Goal: Task Accomplishment & Management: Use online tool/utility

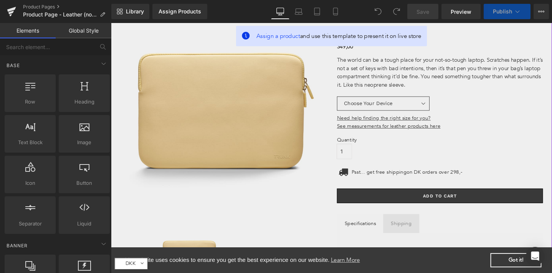
scroll to position [65, 0]
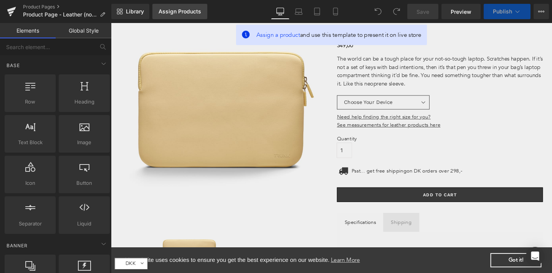
click at [199, 17] on link "Assign Products" at bounding box center [179, 11] width 55 height 15
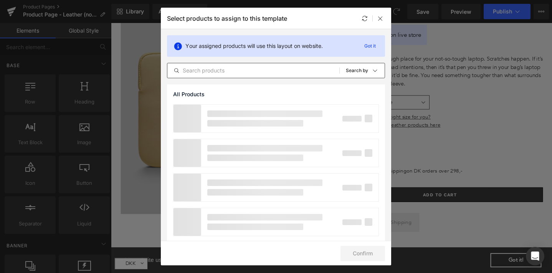
click at [249, 74] on input "text" at bounding box center [253, 70] width 172 height 9
type input "l"
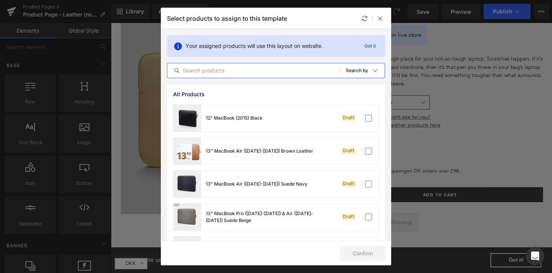
click at [349, 74] on div "Sort: Search by" at bounding box center [365, 70] width 39 height 15
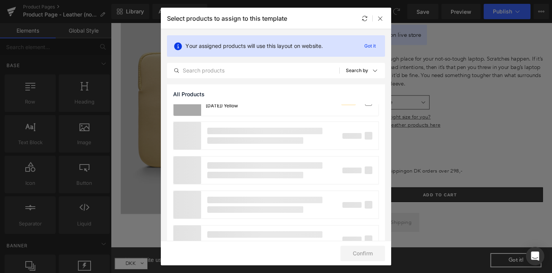
scroll to position [701, 0]
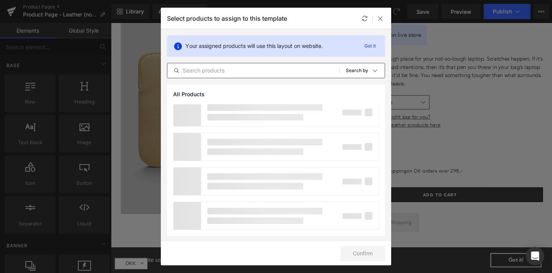
click at [253, 70] on input "text" at bounding box center [253, 70] width 172 height 9
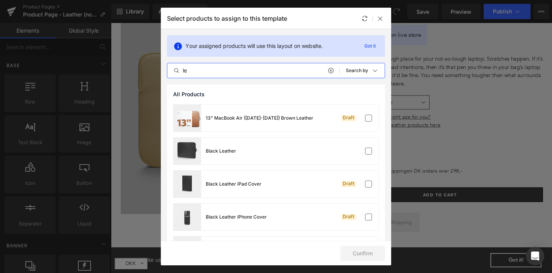
type input "le"
click at [356, 152] on div at bounding box center [355, 151] width 34 height 8
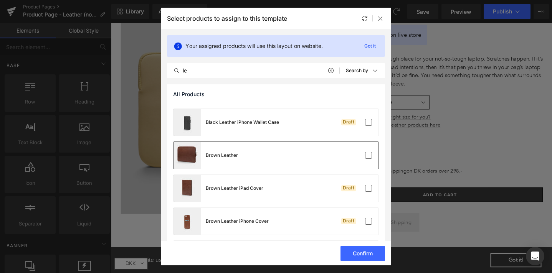
click at [336, 148] on div "Brown Leather" at bounding box center [275, 155] width 205 height 27
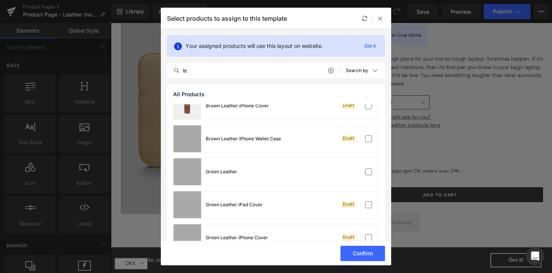
scroll to position [246, 0]
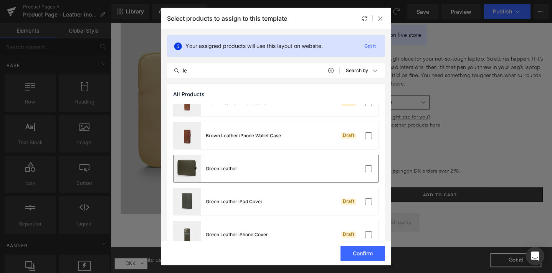
click at [333, 173] on div "Green Leather" at bounding box center [275, 168] width 205 height 27
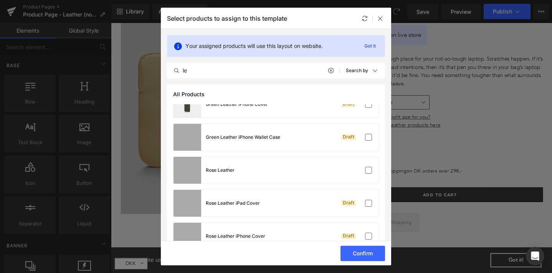
scroll to position [381, 0]
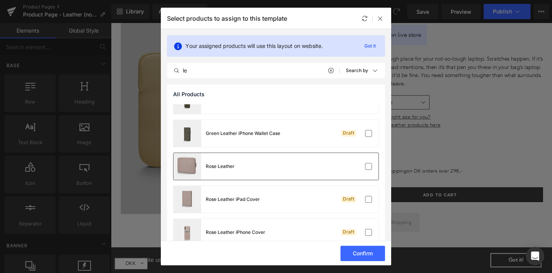
click at [324, 169] on div "Rose Leather" at bounding box center [275, 166] width 205 height 27
click at [372, 251] on button "Confirm" at bounding box center [362, 253] width 45 height 15
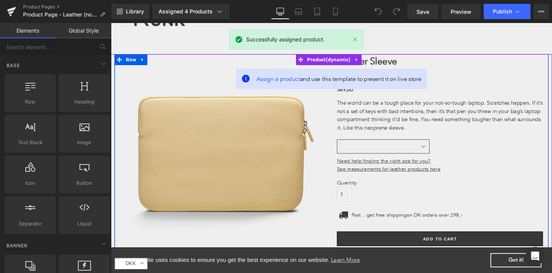
select select "MacBook Air 13" (M2 & M3 & M4)"
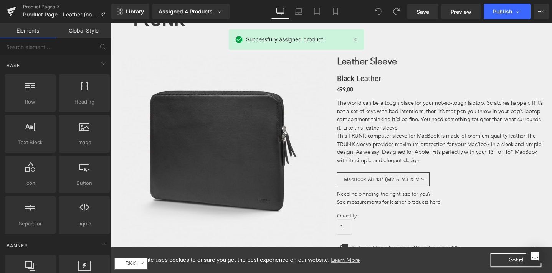
scroll to position [16, 0]
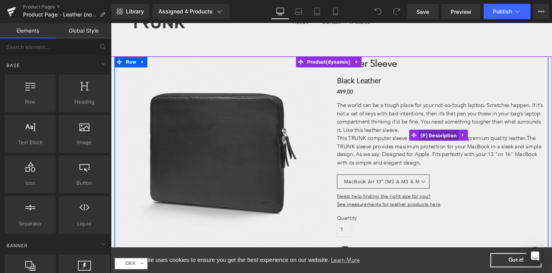
click at [460, 141] on span "(P) Description" at bounding box center [456, 142] width 42 height 12
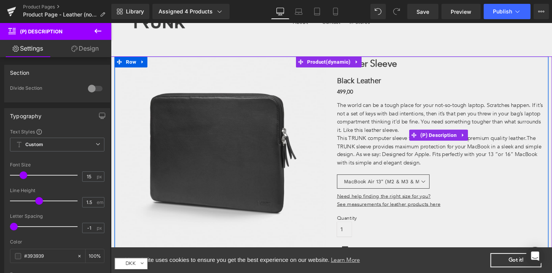
click at [426, 122] on p "The world can be a tough place for your not-so-tough laptop. Scratches happen. …" at bounding box center [457, 123] width 217 height 35
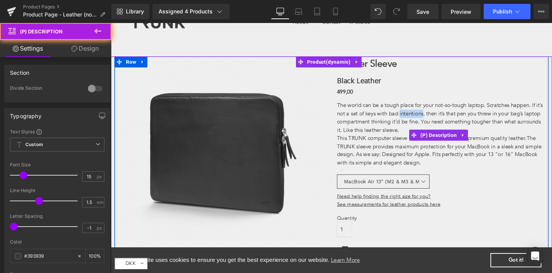
click at [426, 122] on p "The world can be a tough place for your not-so-tough laptop. Scratches happen. …" at bounding box center [457, 123] width 217 height 35
click at [454, 128] on span "The world can be a tough place for your not-so-tough laptop. Scratches happen. …" at bounding box center [457, 123] width 216 height 34
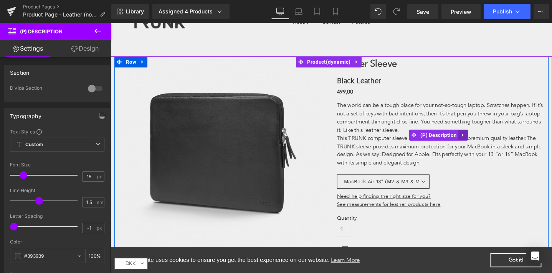
click at [479, 139] on icon at bounding box center [481, 142] width 5 height 6
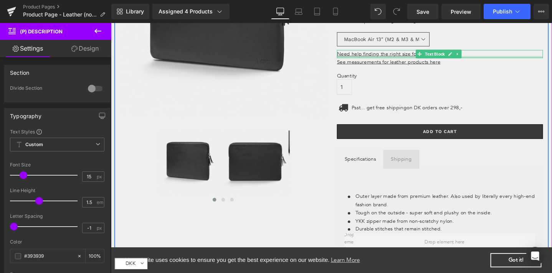
scroll to position [166, 0]
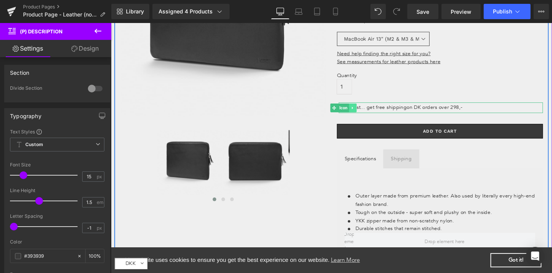
click at [364, 112] on icon at bounding box center [366, 112] width 4 height 5
click at [367, 111] on icon at bounding box center [369, 112] width 4 height 4
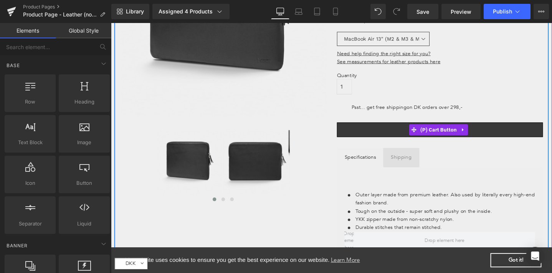
click at [477, 136] on link at bounding box center [482, 136] width 10 height 12
click at [484, 135] on icon at bounding box center [486, 135] width 5 height 5
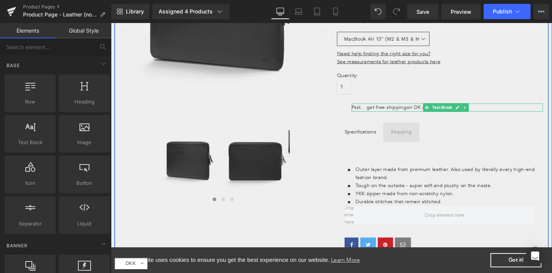
click at [482, 110] on icon at bounding box center [484, 112] width 4 height 5
click at [486, 113] on icon at bounding box center [488, 112] width 4 height 4
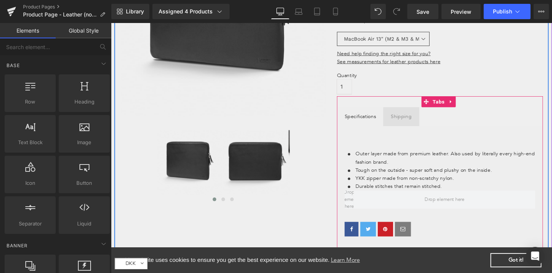
click at [111, 23] on div at bounding box center [111, 23] width 0 height 0
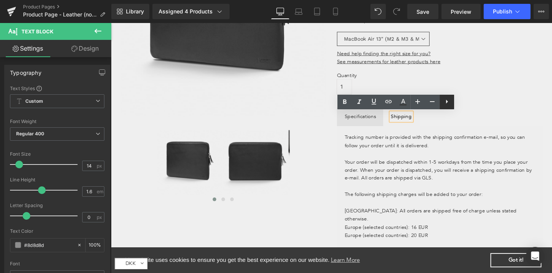
click at [449, 104] on icon at bounding box center [446, 101] width 9 height 9
click at [440, 130] on ul "Specifications Text Block Shipping Text Block" at bounding box center [457, 122] width 217 height 20
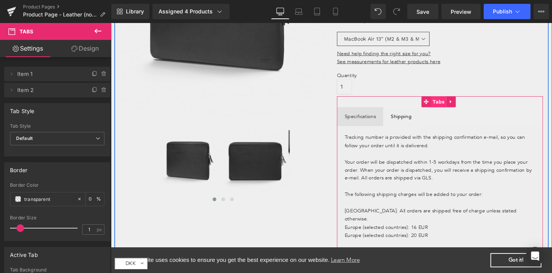
click at [453, 107] on span "Tabs" at bounding box center [456, 106] width 16 height 12
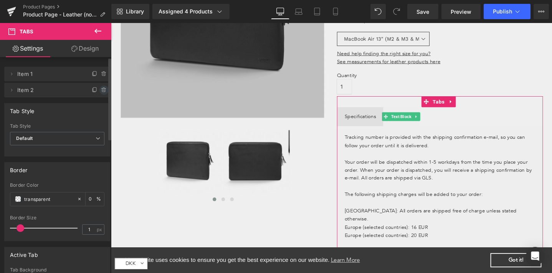
click at [101, 91] on icon at bounding box center [104, 90] width 6 height 6
click at [97, 91] on button "Delete" at bounding box center [96, 91] width 24 height 10
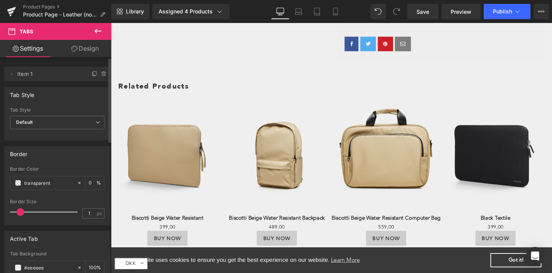
scroll to position [383, 0]
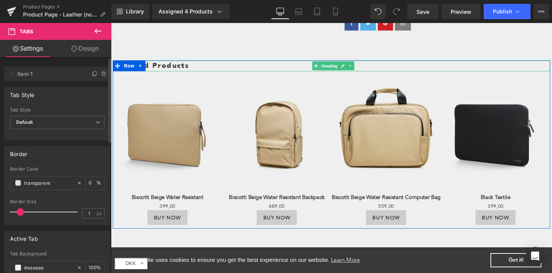
click at [165, 69] on h1 "Related Products" at bounding box center [346, 69] width 455 height 12
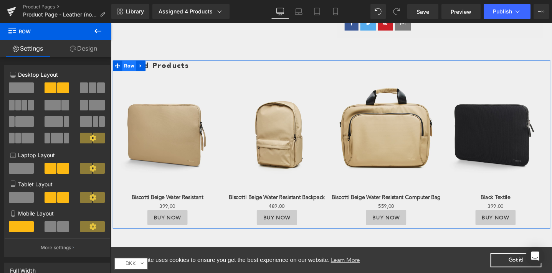
click at [126, 67] on span "Row" at bounding box center [130, 69] width 15 height 12
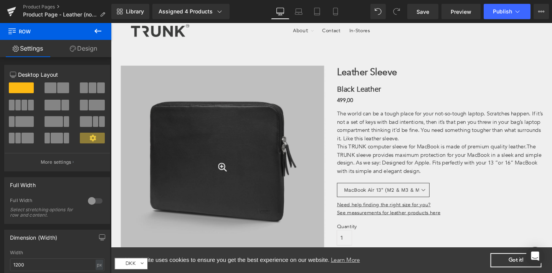
scroll to position [0, 0]
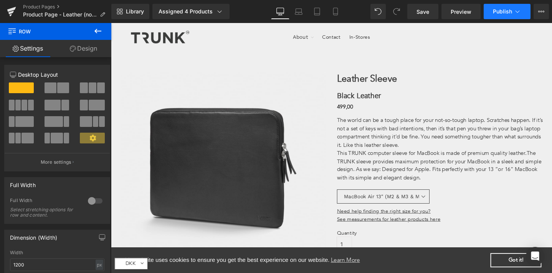
click at [496, 12] on span "Publish" at bounding box center [502, 11] width 19 height 6
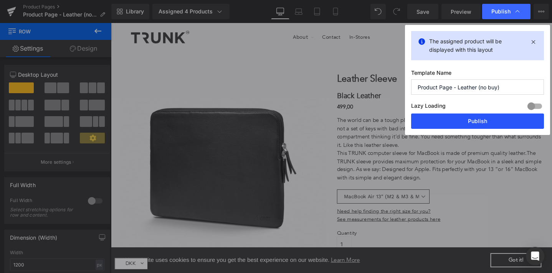
click at [457, 124] on button "Publish" at bounding box center [477, 121] width 133 height 15
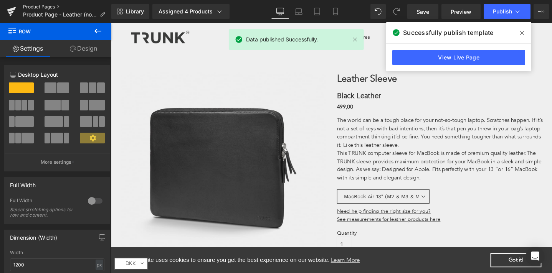
click at [43, 6] on link "Product Pages" at bounding box center [67, 7] width 88 height 6
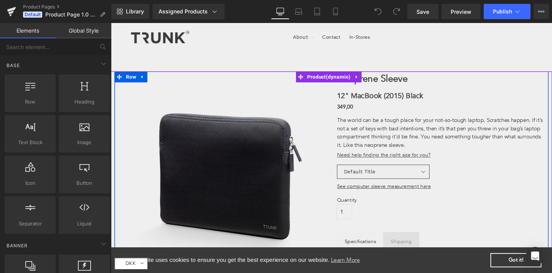
scroll to position [129, 0]
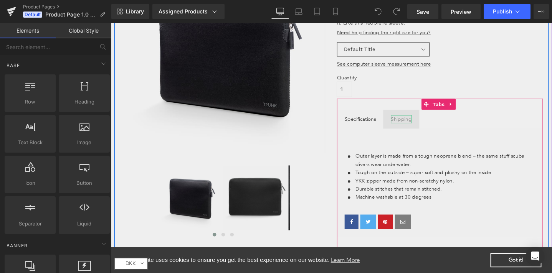
click at [417, 124] on div "Shipping" at bounding box center [417, 124] width 22 height 8
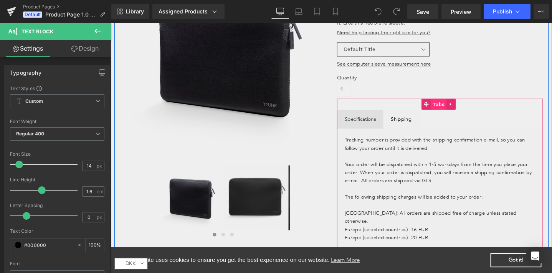
click at [454, 108] on span "Tabs" at bounding box center [456, 109] width 16 height 12
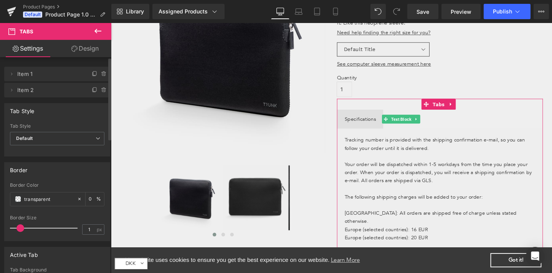
click at [102, 93] on icon at bounding box center [104, 90] width 6 height 6
click at [93, 88] on button "Delete" at bounding box center [96, 91] width 24 height 10
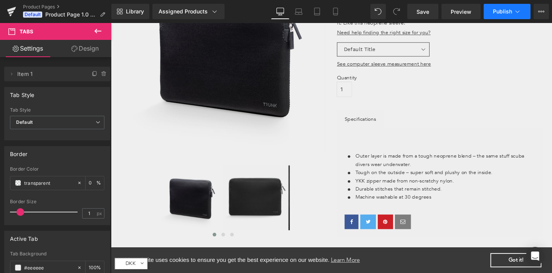
click at [504, 9] on span "Publish" at bounding box center [502, 11] width 19 height 6
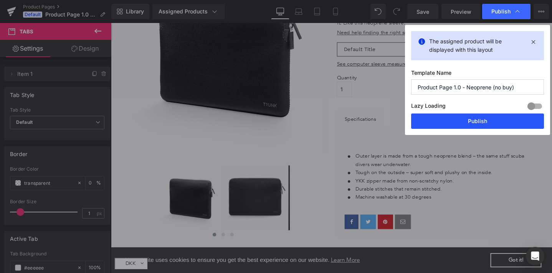
drag, startPoint x: 393, startPoint y: 103, endPoint x: 484, endPoint y: 121, distance: 92.7
click at [484, 121] on button "Publish" at bounding box center [477, 121] width 133 height 15
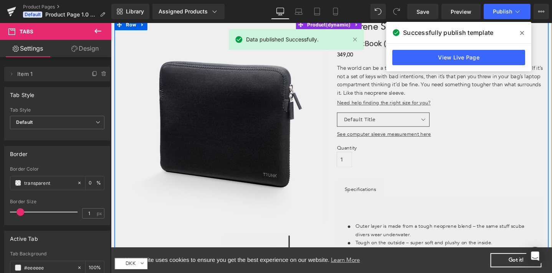
scroll to position [0, 0]
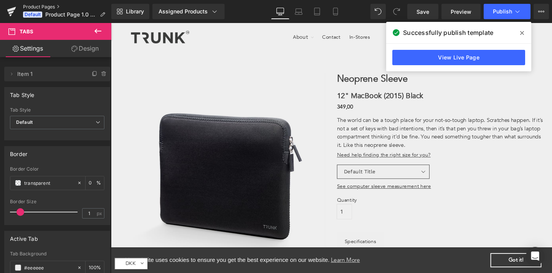
click at [31, 8] on link "Product Pages" at bounding box center [67, 7] width 88 height 6
